Goal: Contribute content

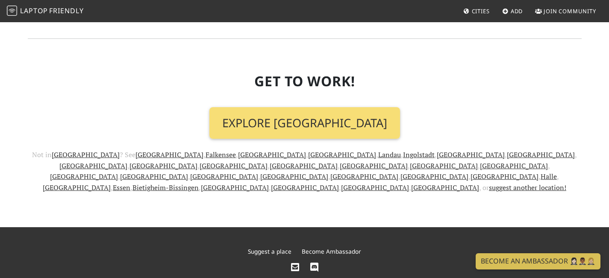
scroll to position [1054, 0]
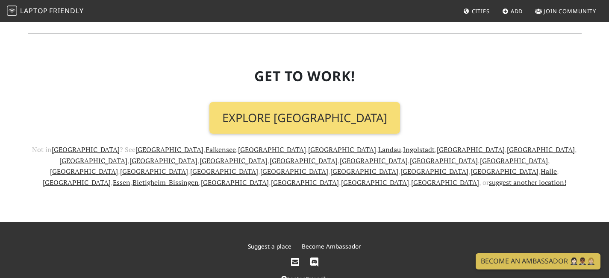
click at [268, 242] on link "Suggest a place" at bounding box center [270, 246] width 44 height 8
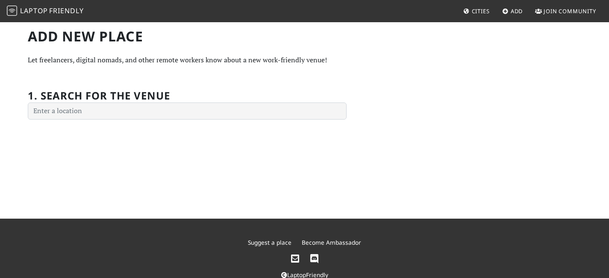
click at [482, 12] on span "Cities" at bounding box center [481, 11] width 18 height 8
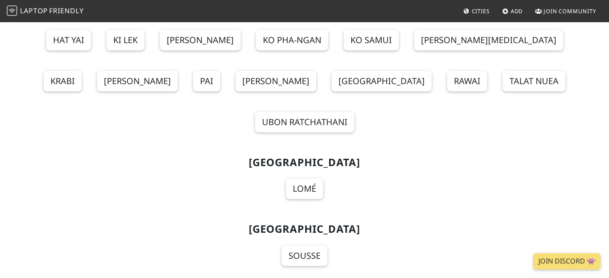
scroll to position [9333, 0]
